Goal: Transaction & Acquisition: Purchase product/service

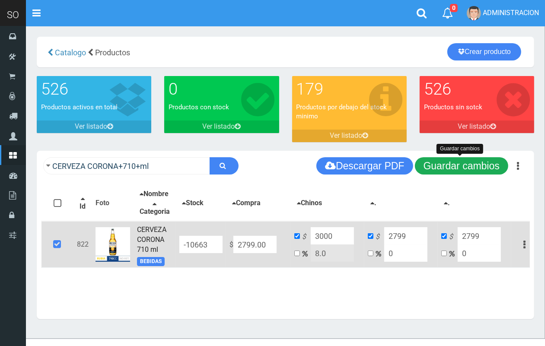
click at [431, 167] on button "Guardar cambios" at bounding box center [461, 165] width 93 height 17
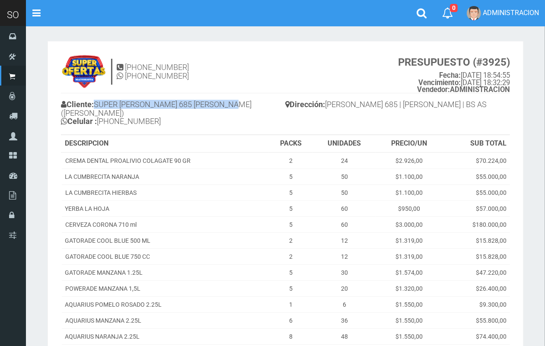
drag, startPoint x: 239, startPoint y: 104, endPoint x: 98, endPoint y: 104, distance: 140.6
click at [98, 104] on h4 "Cliente: SUPER VARELA 685 MIRIAM (CAMPANA) Celular : +54 9 3489 33-0571" at bounding box center [173, 114] width 225 height 32
copy h4 "SUPER VARELA 685 MIRIAM (CAMPANA)"
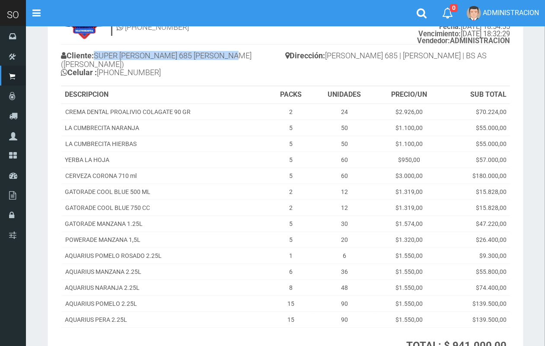
scroll to position [32, 0]
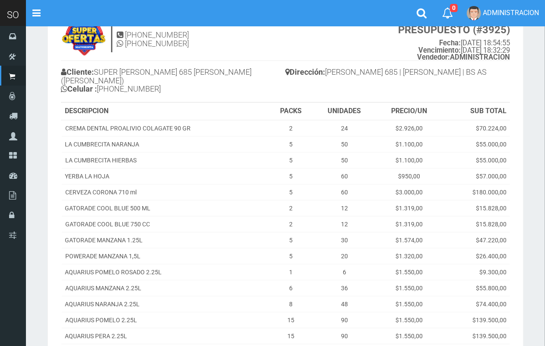
click at [268, 58] on h4 "11-3668-4611 11-3668-4611 PRESUPUESTO (#3925) Fecha: 2025-09-13 18:54:55 Vencim…" at bounding box center [285, 41] width 449 height 39
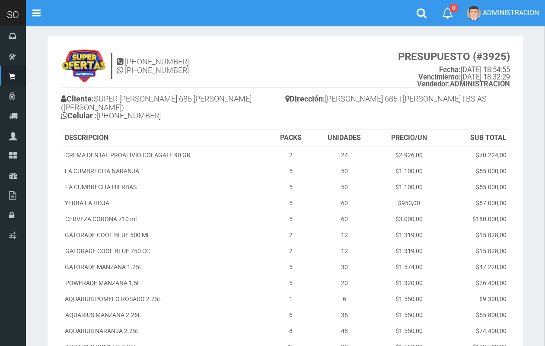
scroll to position [0, 0]
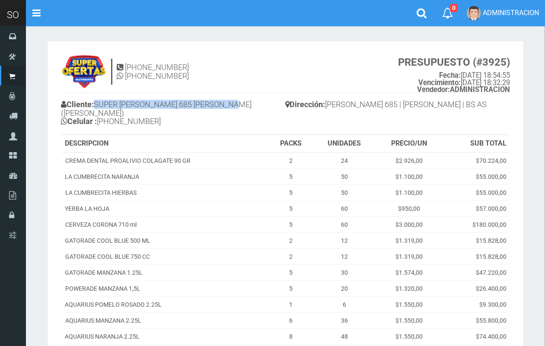
drag, startPoint x: 239, startPoint y: 105, endPoint x: 98, endPoint y: 102, distance: 140.6
click at [98, 102] on h4 "Cliente: SUPER VARELA 685 MIRIAM (CAMPANA) Celular : +54 9 3489 33-0571" at bounding box center [173, 114] width 225 height 32
copy h4 "SUPER VARELA 685 MIRIAM (CAMPANA)"
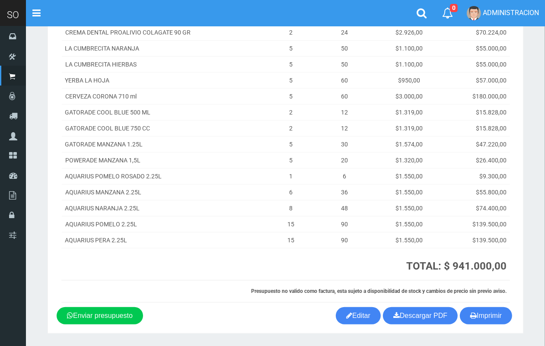
scroll to position [132, 0]
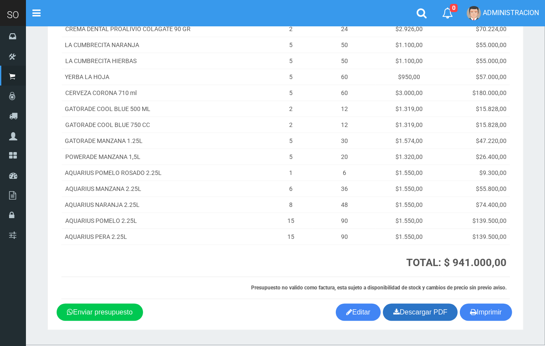
click at [435, 304] on link "Descargar PDF" at bounding box center [420, 312] width 75 height 17
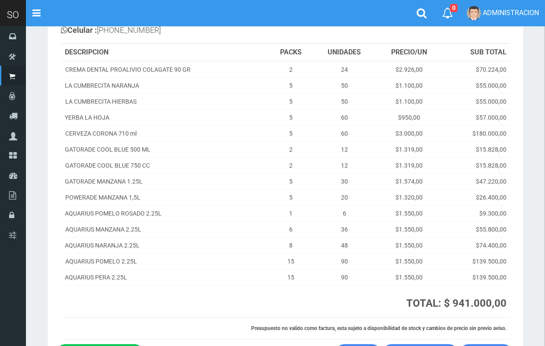
scroll to position [90, 0]
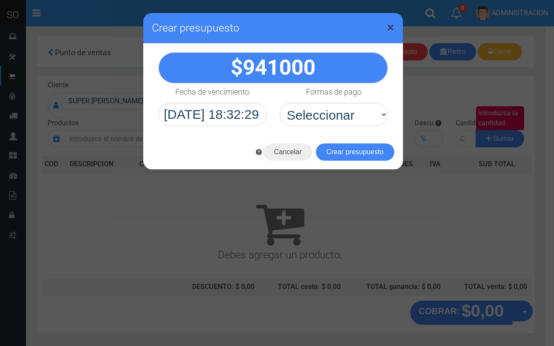
click at [391, 24] on span "×" at bounding box center [390, 27] width 7 height 16
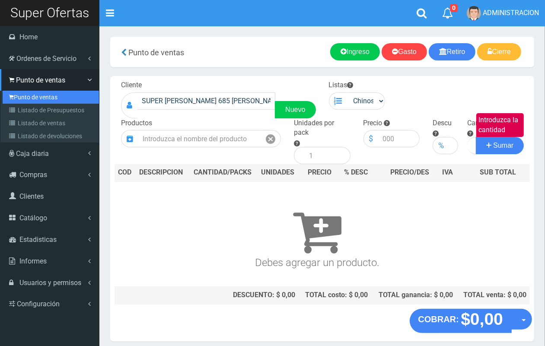
click at [32, 94] on link "Punto de ventas" at bounding box center [51, 97] width 96 height 13
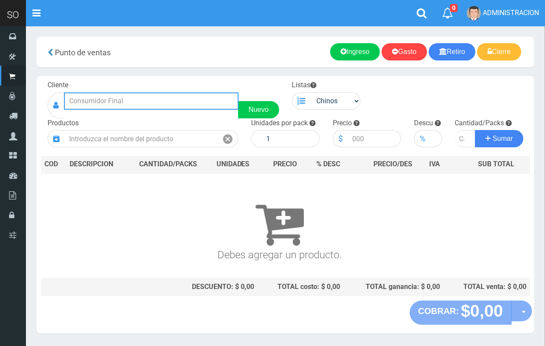
drag, startPoint x: 133, startPoint y: 100, endPoint x: 56, endPoint y: 5, distance: 121.8
click at [132, 98] on input "text" at bounding box center [151, 101] width 175 height 17
type input "s"
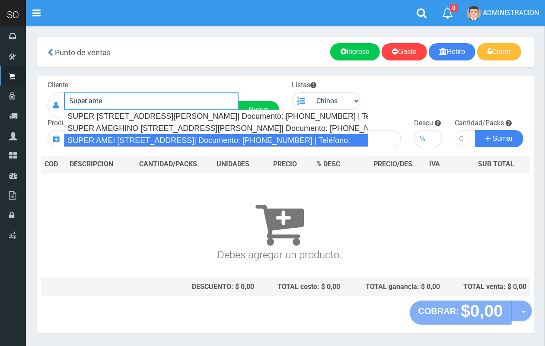
click at [309, 144] on div "SUPER AMEI CALLE 2 139 (MERCEDES)| Documento: 451787863 | Teléfono:" at bounding box center [216, 140] width 304 height 13
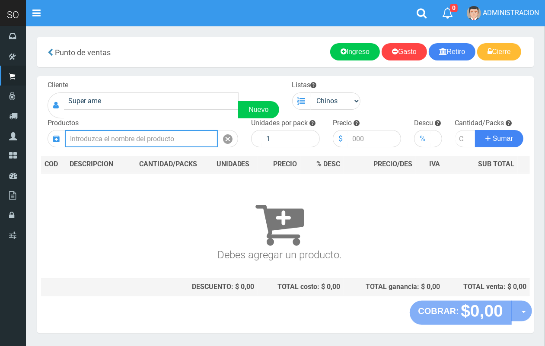
type input "SUPER AMEI CALLE 2 139 (MERCEDES)| Documento: 451787863 | Teléfono:"
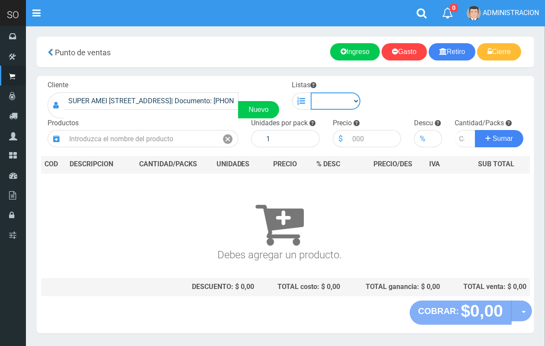
drag, startPoint x: 329, startPoint y: 101, endPoint x: 331, endPoint y: 106, distance: 5.6
click at [330, 104] on select "Chinos . ." at bounding box center [336, 101] width 50 height 17
select select "1"
click at [311, 93] on select "Chinos . ." at bounding box center [336, 101] width 50 height 17
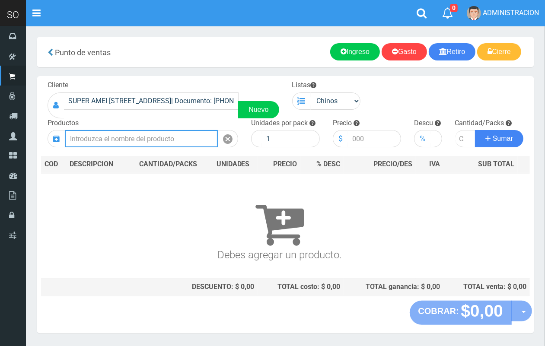
click at [115, 135] on input "text" at bounding box center [141, 138] width 153 height 17
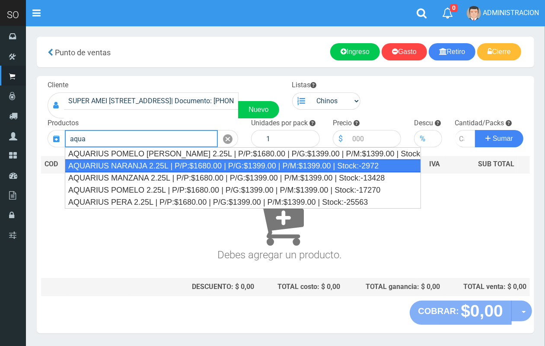
click at [190, 170] on div "AQUARIUS NARANJA 2.25L | P/P:$1680.00 | P/G:$1399.00 | P/M:$1399.00 | Stock:-29…" at bounding box center [243, 166] width 356 height 13
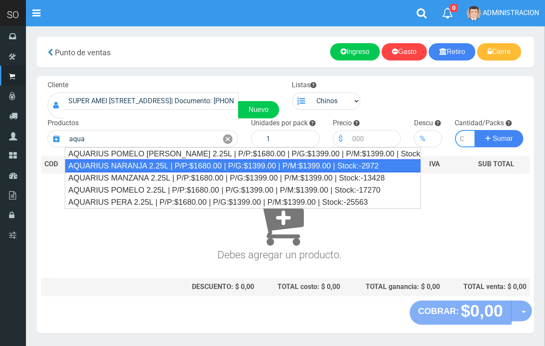
type input "AQUARIUS NARANJA 2.25L | P/P:$1680.00 | P/G:$1399.00 | P/M:$1399.00 | Stock:-29…"
type input "6"
type input "1680.00"
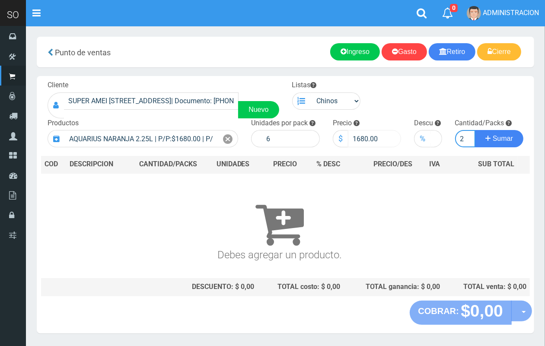
scroll to position [0, 1]
type input "2"
click at [475, 130] on button "Sumar" at bounding box center [499, 138] width 48 height 17
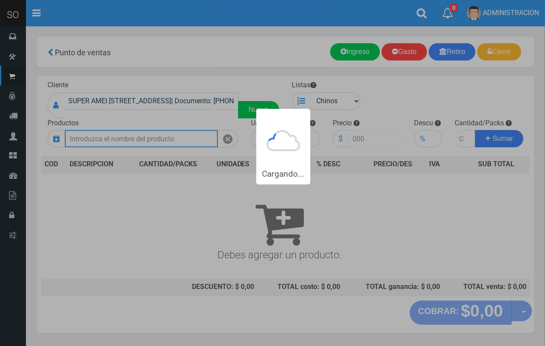
scroll to position [0, 0]
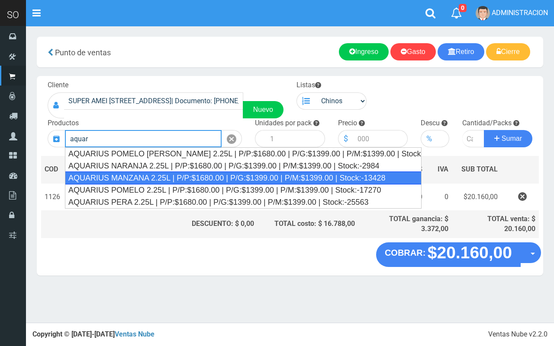
click at [140, 180] on div "AQUARIUS MANZANA 2.25L | P/P:$1680.00 | P/G:$1399.00 | P/M:$1399.00 | Stock:-13…" at bounding box center [243, 178] width 356 height 13
type input "AQUARIUS MANZANA 2.25L | P/P:$1680.00 | P/G:$1399.00 | P/M:$1399.00 | Stock:-13…"
type input "6"
type input "1680.00"
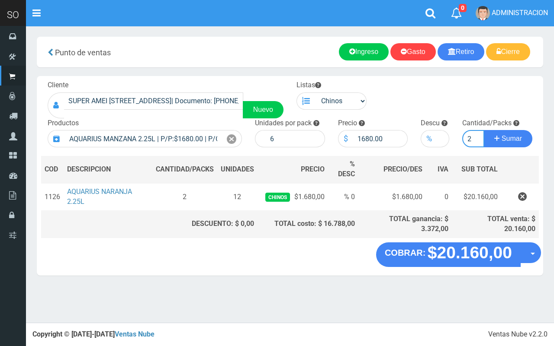
type input "2"
click at [484, 130] on button "Sumar" at bounding box center [508, 138] width 48 height 17
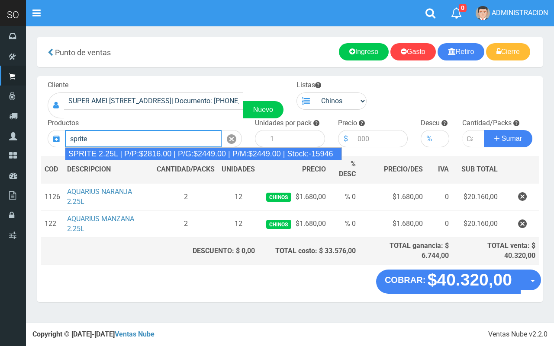
click at [128, 154] on div "SPRITE 2.25L | P/P:$2816.00 | P/G:$2449.00 | P/M:$2449.00 | Stock:-15946" at bounding box center [203, 153] width 277 height 13
type input "SPRITE 2.25L | P/P:$2816.00 | P/G:$2449.00 | P/M:$2449.00 | Stock:-15946"
type input "8"
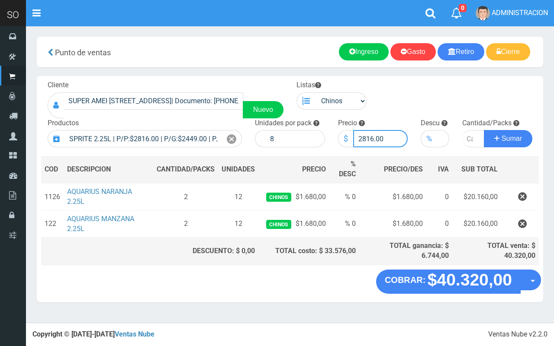
drag, startPoint x: 373, startPoint y: 136, endPoint x: 371, endPoint y: 131, distance: 5.6
click at [367, 133] on input "2816.00" at bounding box center [380, 138] width 55 height 17
type input "2800.00"
click at [468, 145] on input "number" at bounding box center [473, 138] width 22 height 17
type input "5"
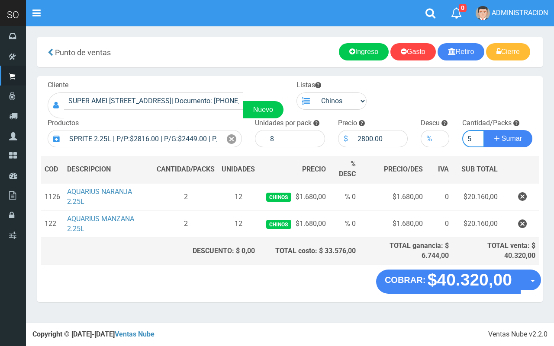
click at [484, 130] on button "Sumar" at bounding box center [508, 138] width 48 height 17
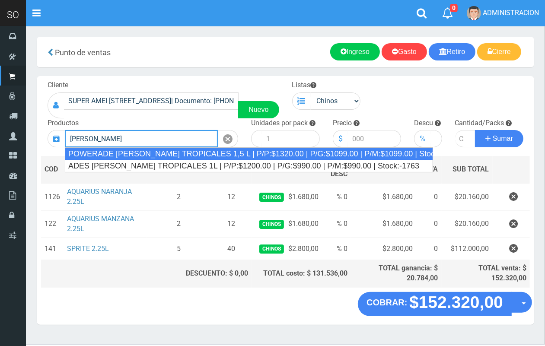
click at [131, 154] on div "POWERADE FRUTOS TROPICALES 1,5 L | P/P:$1320.00 | P/G:$1099.00 | P/M:$1099.00 |…" at bounding box center [249, 153] width 369 height 13
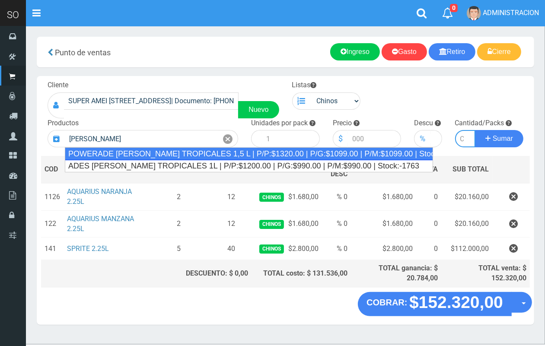
type input "POWERADE FRUTOS TROPICALES 1,5 L | P/P:$1320.00 | P/G:$1099.00 | P/M:$1099.00 |…"
type input "4"
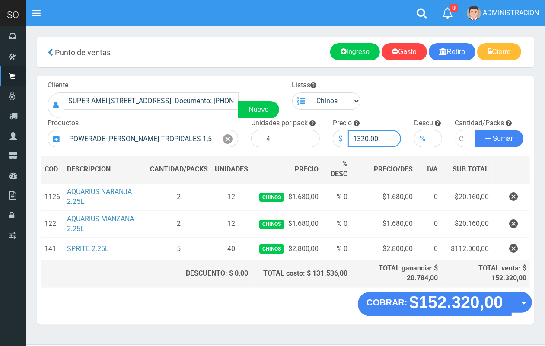
drag, startPoint x: 367, startPoint y: 140, endPoint x: 362, endPoint y: 139, distance: 4.3
click at [362, 139] on input "1320.00" at bounding box center [375, 138] width 54 height 17
type input "1319.00"
click at [224, 139] on icon at bounding box center [228, 139] width 10 height 13
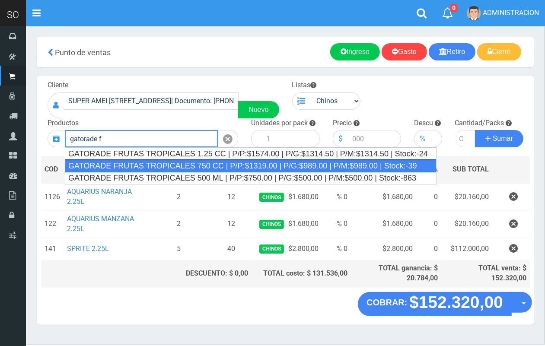
click at [224, 167] on div "GATORADE FRUTAS TROPICALES 750 CC | P/P:$1319.00 | P/G:$989.00 | P/M:$989.00 | …" at bounding box center [251, 166] width 372 height 13
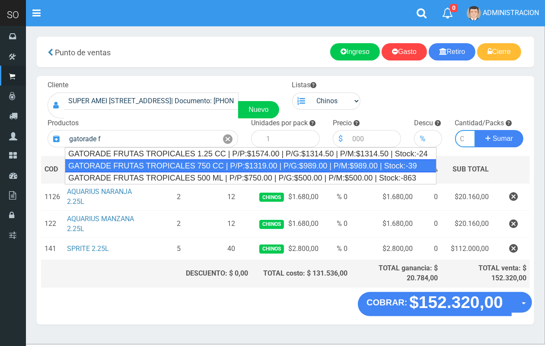
type input "GATORADE FRUTAS TROPICALES 750 CC | P/P:$1319.00 | P/G:$989.00 | P/M:$989.00 | …"
type input "6"
type input "1319.00"
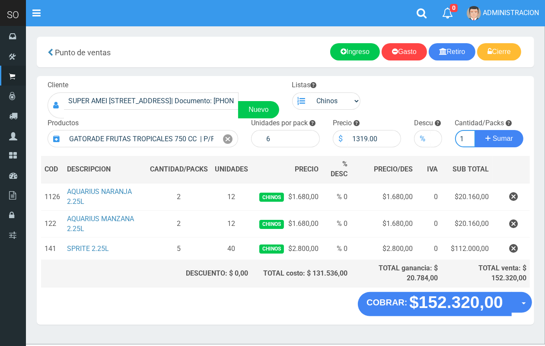
scroll to position [0, 1]
type input "1"
click at [475, 130] on button "Sumar" at bounding box center [499, 138] width 48 height 17
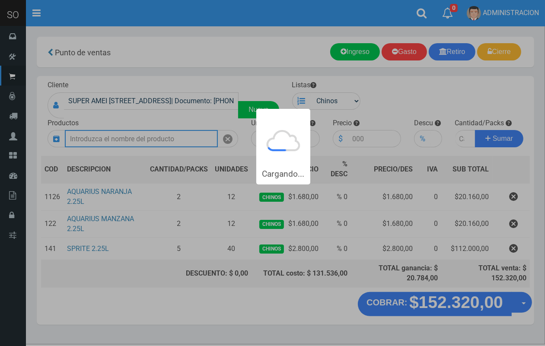
scroll to position [0, 0]
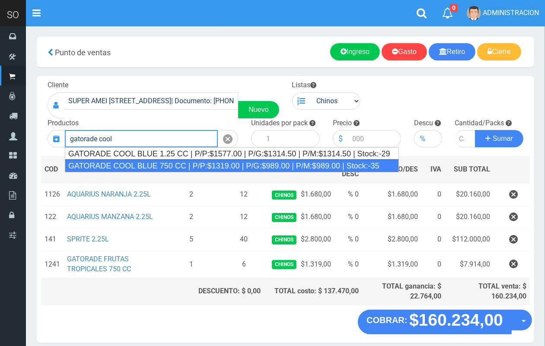
click at [154, 161] on div "GATORADE COOL BLUE 750 CC | P/P:$1319.00 | P/G:$989.00 | P/M:$989.00 | Stock:-35" at bounding box center [232, 166] width 334 height 13
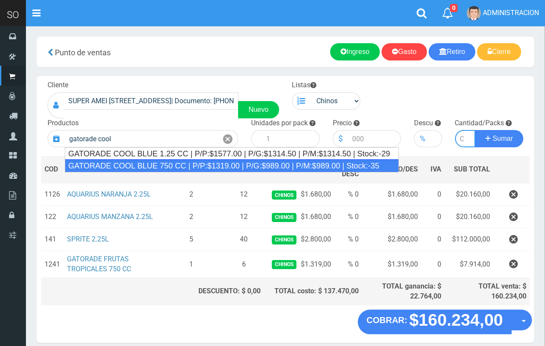
type input "GATORADE COOL BLUE 750 CC | P/P:$1319.00 | P/G:$989.00 | P/M:$989.00 | Stock:-35"
type input "6"
type input "1319.00"
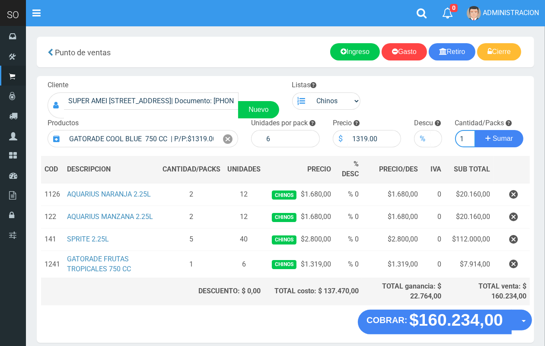
scroll to position [0, 1]
type input "1"
click at [475, 130] on button "Sumar" at bounding box center [499, 138] width 48 height 17
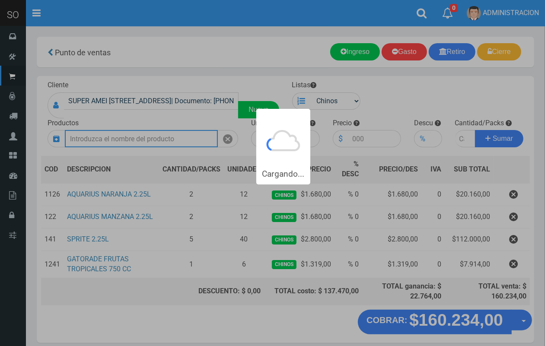
scroll to position [0, 0]
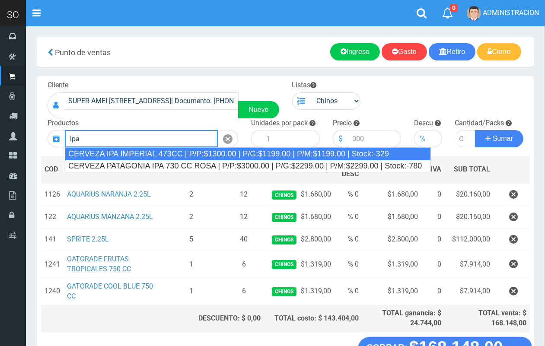
click at [126, 154] on div "CERVEZA IPA IMPERIAL 473CC | P/P:$1300.00 | P/G:$1199.00 | P/M:$1199.00 | Stock…" at bounding box center [248, 153] width 366 height 13
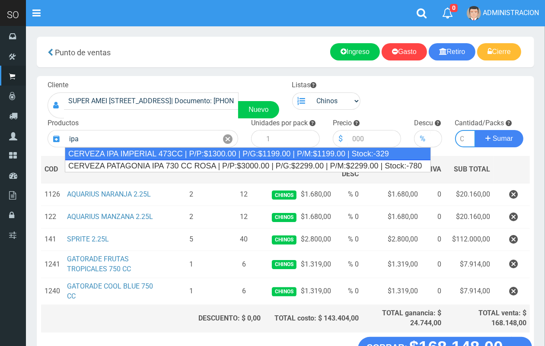
type input "CERVEZA IPA IMPERIAL 473CC | P/P:$1300.00 | P/G:$1199.00 | P/M:$1199.00 | Stock…"
type input "24"
type input "1300.00"
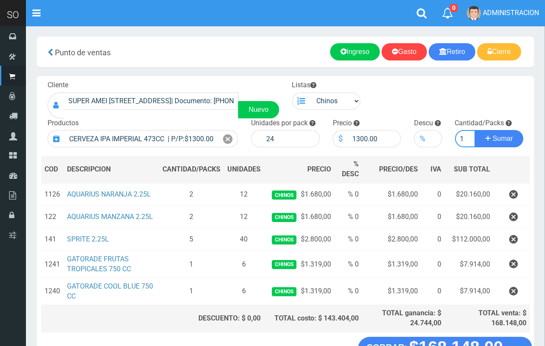
scroll to position [0, 1]
type input "1"
click at [475, 130] on button "Sumar" at bounding box center [499, 138] width 48 height 17
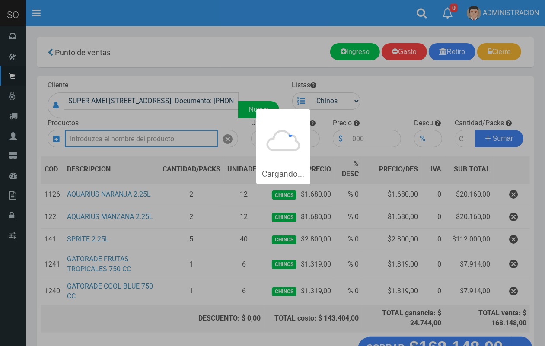
scroll to position [0, 0]
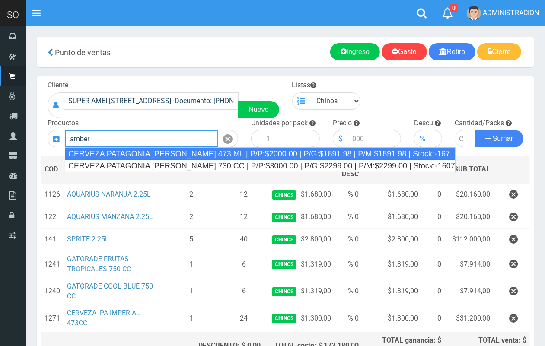
click at [133, 154] on div "CERVEZA PATAGONIA AMBER LATA 473 ML | P/P:$2000.00 | P/G:$1891.98 | P/M:$1891.9…" at bounding box center [260, 153] width 391 height 13
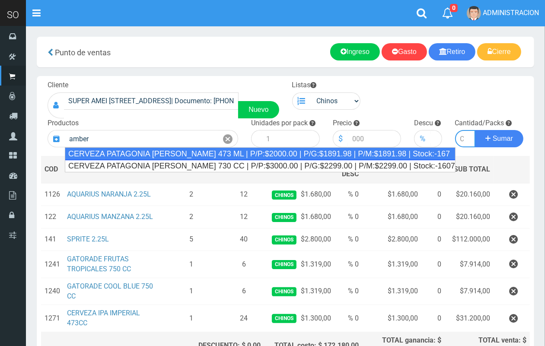
type input "CERVEZA PATAGONIA AMBER LATA 473 ML | P/P:$2000.00 | P/G:$1891.98 | P/M:$1891.9…"
type input "24"
type input "2000.00"
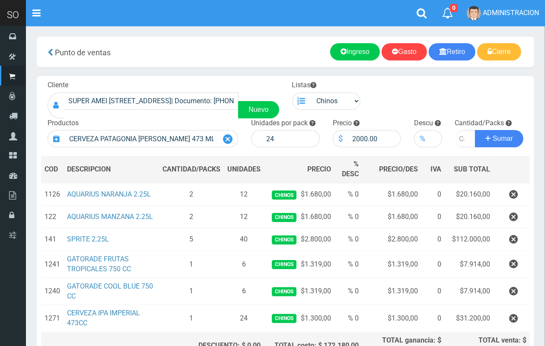
click at [228, 140] on icon at bounding box center [228, 139] width 10 height 13
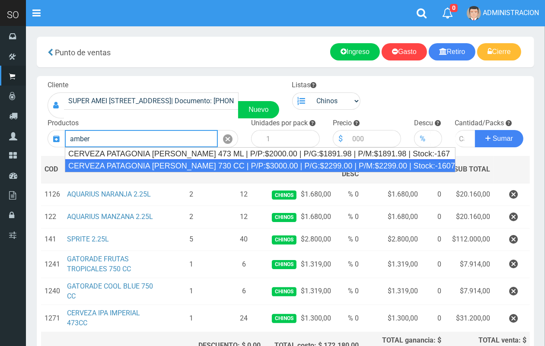
click at [161, 160] on div "CERVEZA PATAGONIA AMBER LAGER 730 CC | P/P:$3000.00 | P/G:$2299.00 | P/M:$2299.…" at bounding box center [260, 166] width 391 height 13
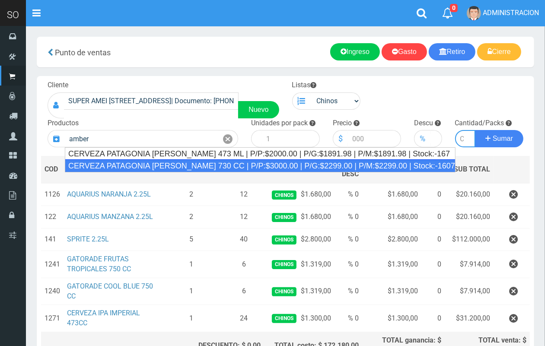
type input "CERVEZA PATAGONIA AMBER LAGER 730 CC | P/P:$3000.00 | P/G:$2299.00 | P/M:$2299.…"
type input "6"
type input "3000.00"
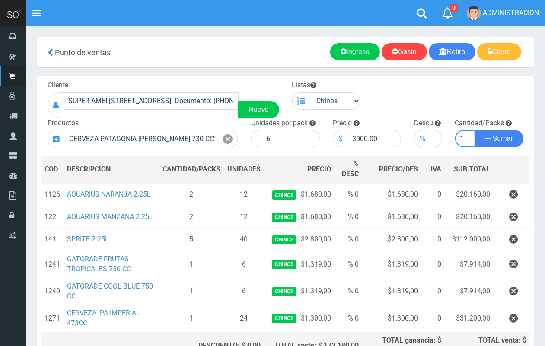
scroll to position [0, 1]
type input "1"
click at [475, 130] on button "Sumar" at bounding box center [499, 138] width 48 height 17
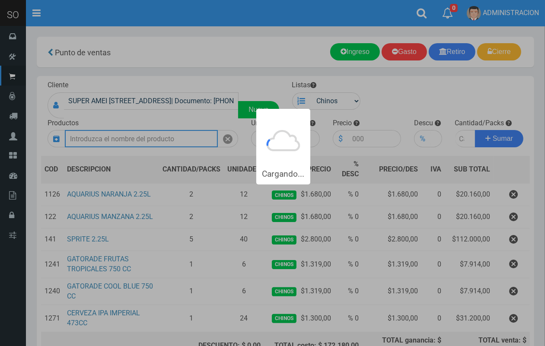
scroll to position [0, 0]
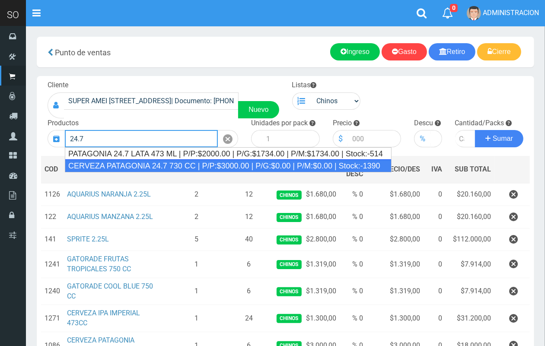
click at [158, 163] on div "CERVEZA PATAGONIA 24.7 730 CC | P/P:$3000.00 | P/G:$0.00 | P/M:$0.00 | Stock:-1…" at bounding box center [228, 166] width 327 height 13
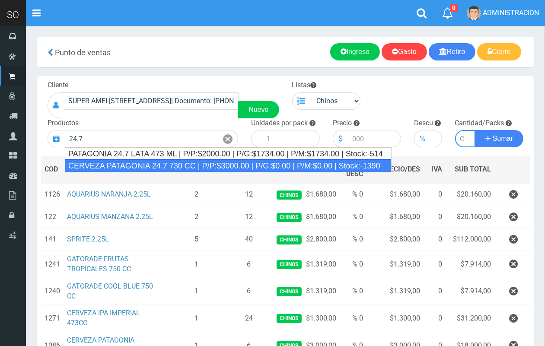
type input "CERVEZA PATAGONIA 24.7 730 CC | P/P:$3000.00 | P/G:$0.00 | P/M:$0.00 | Stock:-1…"
type input "6"
type input "3000.00"
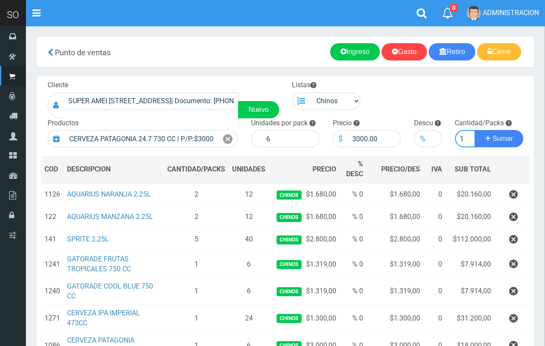
scroll to position [0, 1]
type input "1"
click at [475, 130] on button "Sumar" at bounding box center [499, 138] width 48 height 17
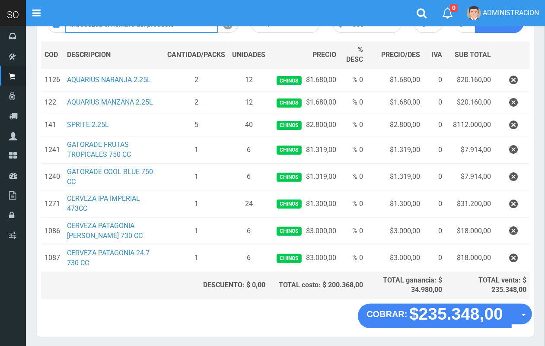
scroll to position [115, 0]
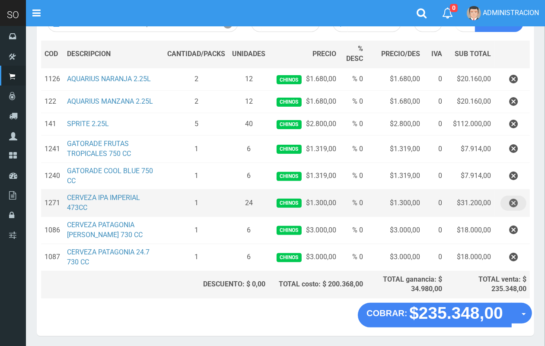
click at [511, 203] on icon "button" at bounding box center [514, 203] width 9 height 15
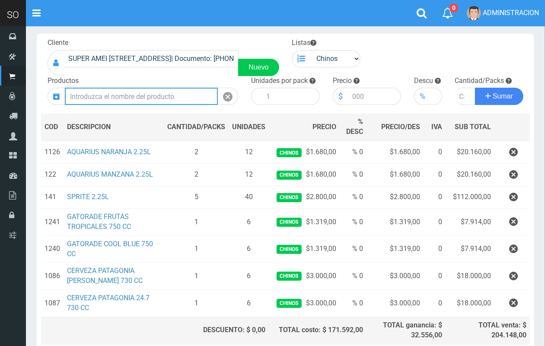
scroll to position [26, 0]
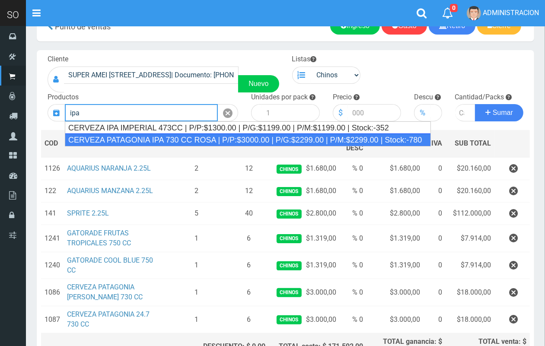
click at [201, 139] on div "CERVEZA PATAGONIA IPA 730 CC ROSA | P/P:$3000.00 | P/G:$2299.00 | P/M:$2299.00 …" at bounding box center [248, 140] width 366 height 13
type input "CERVEZA PATAGONIA IPA 730 CC ROSA | P/P:$3000.00 | P/G:$2299.00 | P/M:$2299.00 …"
type input "6"
type input "3000.00"
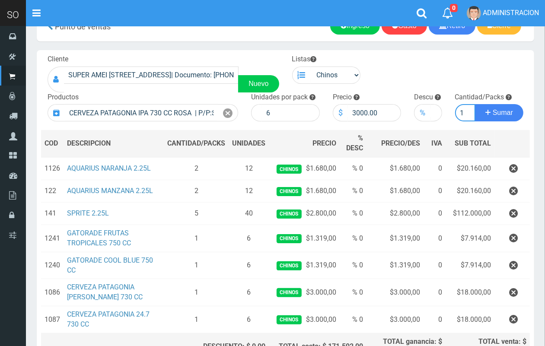
scroll to position [0, 1]
type input "1"
click at [475, 104] on button "Sumar" at bounding box center [499, 112] width 48 height 17
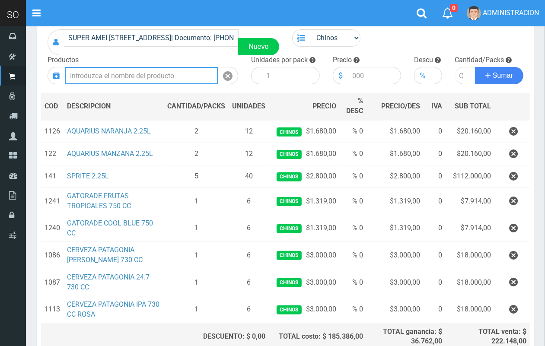
scroll to position [33, 0]
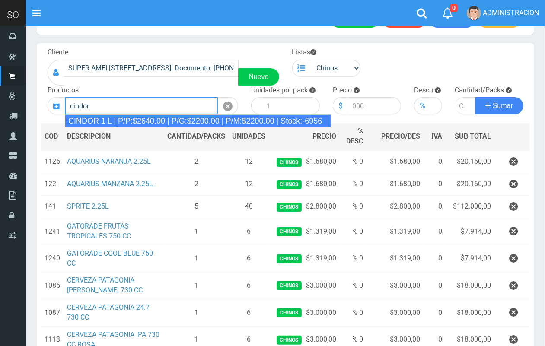
click at [193, 123] on div "CINDOR 1 L | P/P:$2640.00 | P/G:$2200.00 | P/M:$2200.00 | Stock:-6956" at bounding box center [198, 121] width 266 height 13
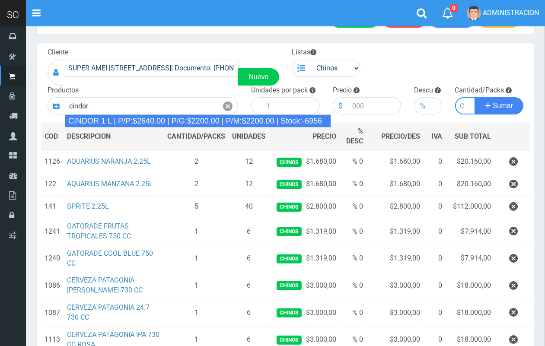
type input "CINDOR 1 L | P/P:$2640.00 | P/G:$2200.00 | P/M:$2200.00 | Stock:-6956"
type input "12"
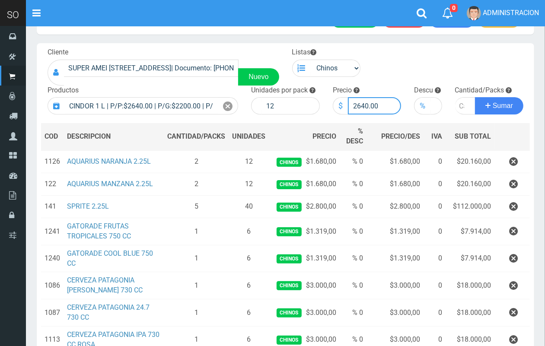
drag, startPoint x: 368, startPoint y: 102, endPoint x: 357, endPoint y: 102, distance: 10.4
click at [357, 102] on input "2640.00" at bounding box center [375, 105] width 54 height 17
type input "2700.00"
click at [458, 107] on input "number" at bounding box center [465, 105] width 21 height 17
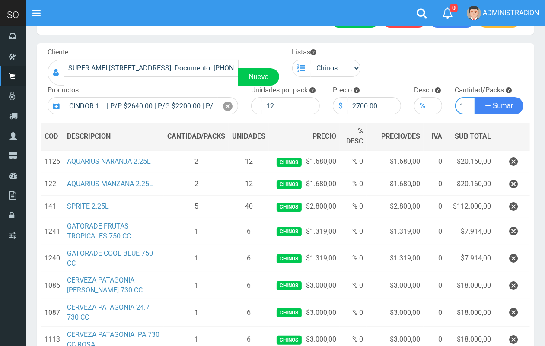
type input "1"
click at [475, 97] on button "Sumar" at bounding box center [499, 105] width 48 height 17
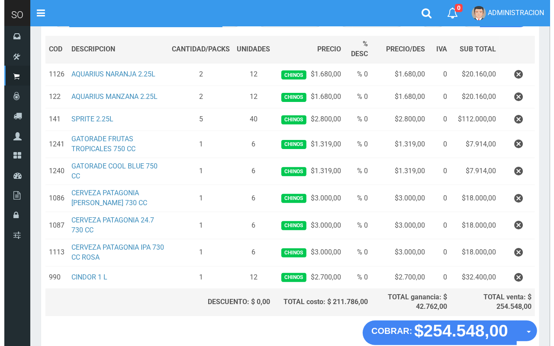
scroll to position [167, 0]
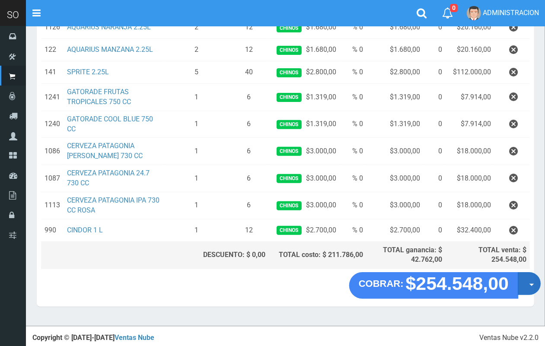
click at [531, 288] on button "Opciones" at bounding box center [529, 283] width 23 height 23
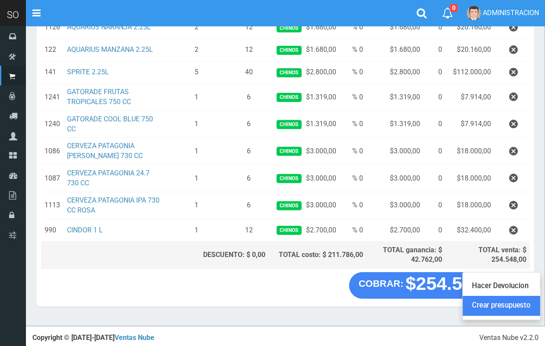
click at [530, 303] on link "Crear presupuesto" at bounding box center [501, 307] width 77 height 20
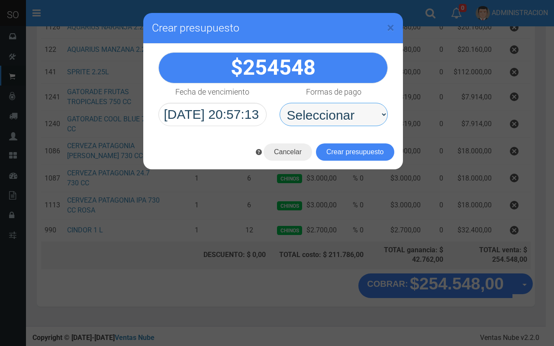
click at [304, 112] on select "Seleccionar Efectivo Tarjeta de Crédito Depósito Débito" at bounding box center [333, 114] width 108 height 23
select select "Efectivo"
click at [279, 103] on select "Seleccionar Efectivo Tarjeta de Crédito Depósito Débito" at bounding box center [333, 114] width 108 height 23
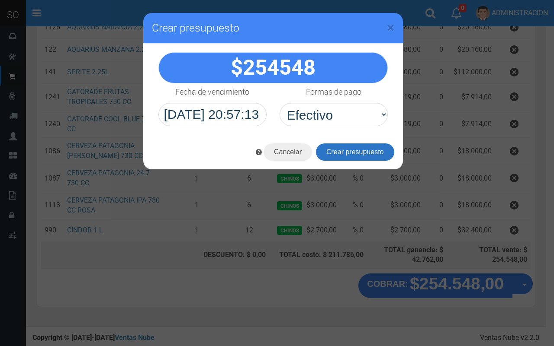
click at [325, 151] on button "Crear presupuesto" at bounding box center [355, 152] width 78 height 17
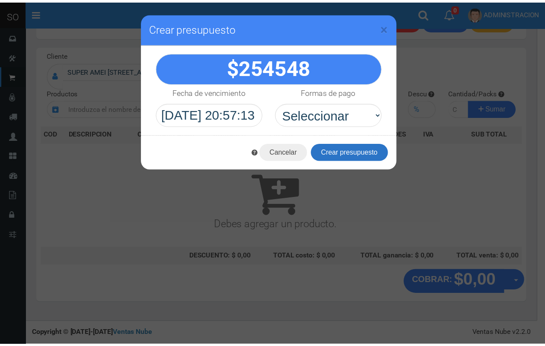
scroll to position [0, 0]
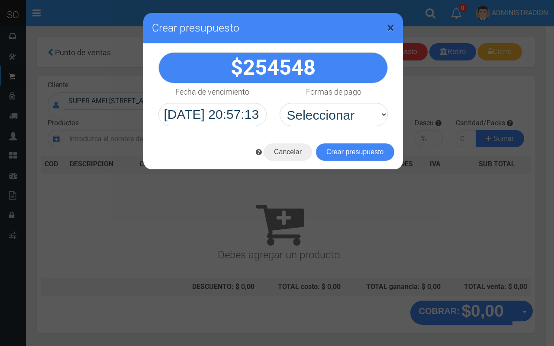
drag, startPoint x: 390, startPoint y: 27, endPoint x: 286, endPoint y: 0, distance: 107.5
click at [389, 27] on span "×" at bounding box center [390, 27] width 7 height 16
